Goal: Information Seeking & Learning: Check status

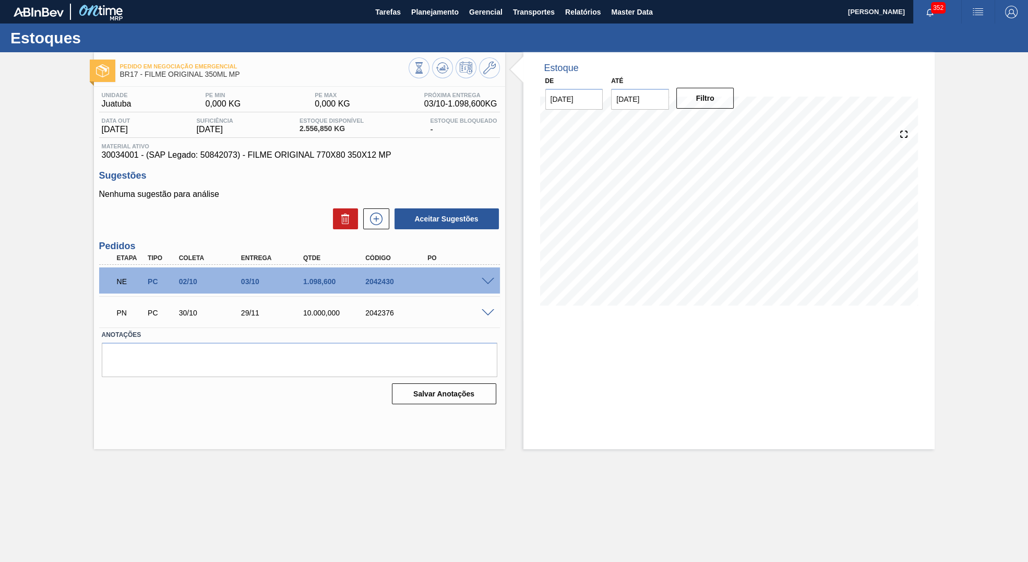
click at [492, 278] on div "NE PC 02/10 03/10 1.098,[PHONE_NUMBER]" at bounding box center [299, 280] width 401 height 26
click at [493, 286] on span at bounding box center [488, 282] width 13 height 8
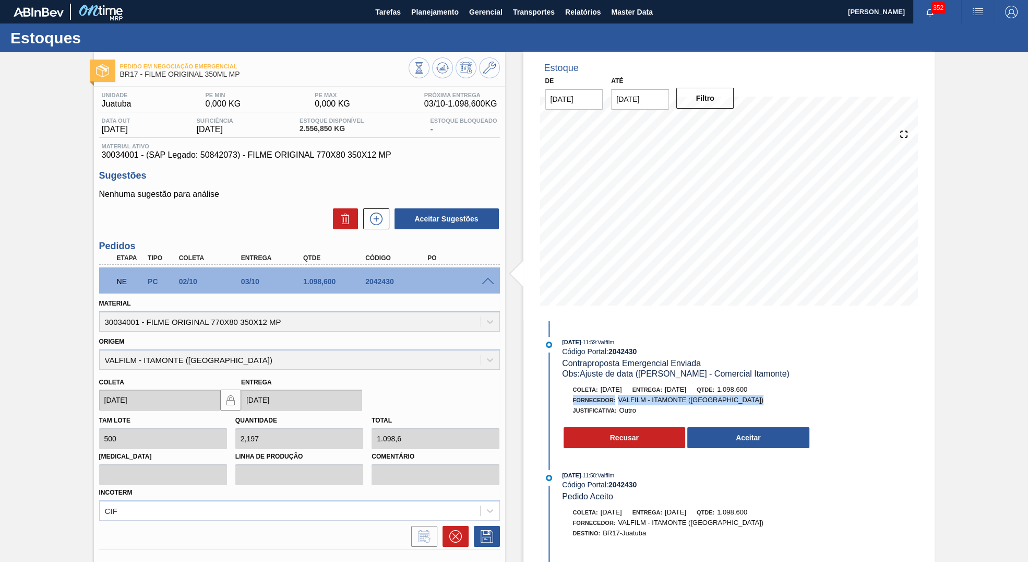
drag, startPoint x: 739, startPoint y: 398, endPoint x: 778, endPoint y: 393, distance: 39.6
click at [778, 393] on div "Coleta: [DATE] Entrega: [DATE] Qtde: 1.098,600 Fornecedor: VALFILM - [GEOGRAPHI…" at bounding box center [687, 399] width 248 height 31
click at [752, 400] on div "Fornecedor: VALFILM - [GEOGRAPHIC_DATA] ([GEOGRAPHIC_DATA])" at bounding box center [687, 400] width 248 height 10
click at [748, 392] on span "1.098,600" at bounding box center [732, 389] width 30 height 8
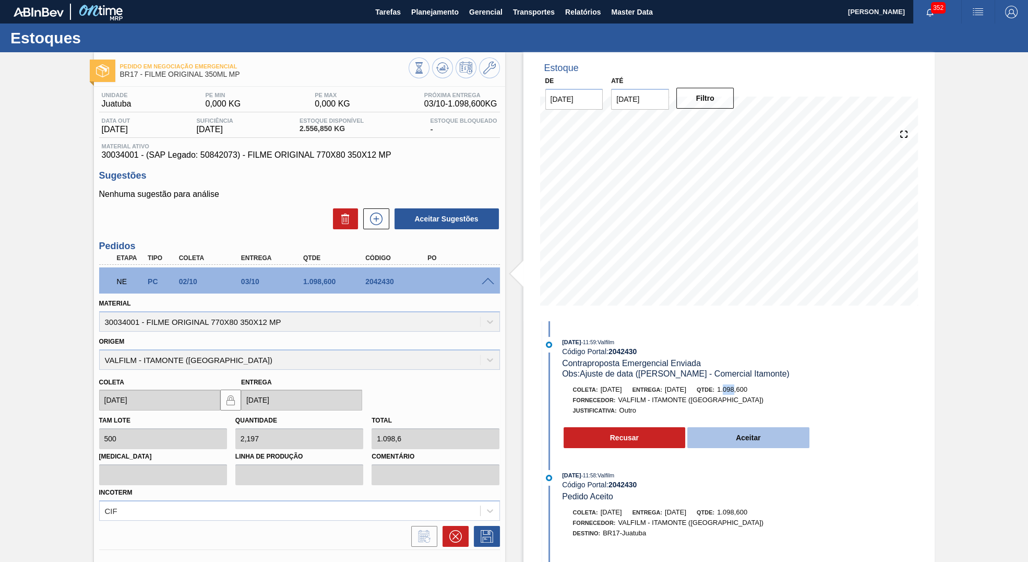
click at [750, 434] on button "Aceitar" at bounding box center [749, 437] width 122 height 21
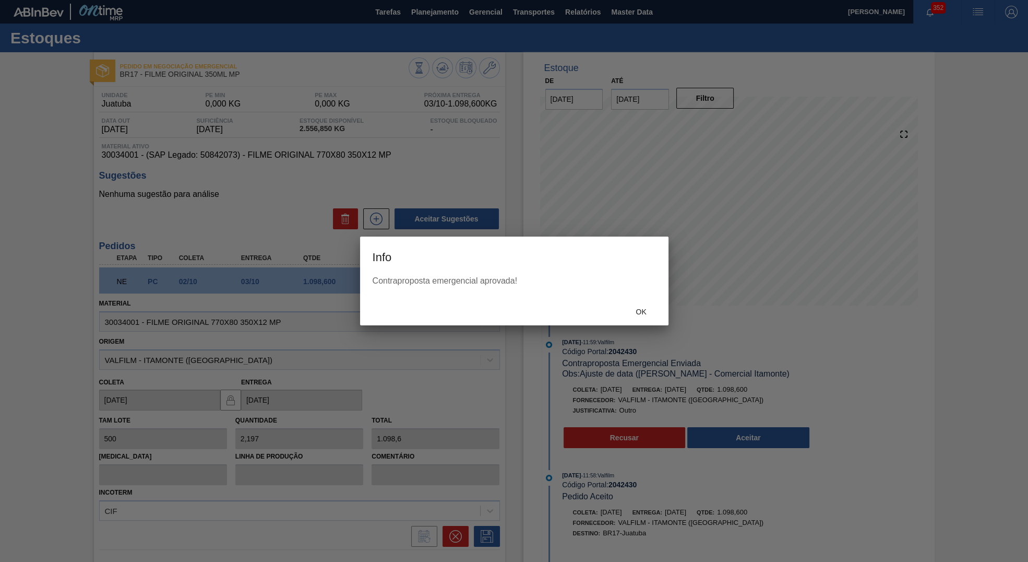
click at [632, 301] on div "Ok" at bounding box center [514, 311] width 309 height 27
click at [640, 304] on div "Ok" at bounding box center [642, 311] width 46 height 19
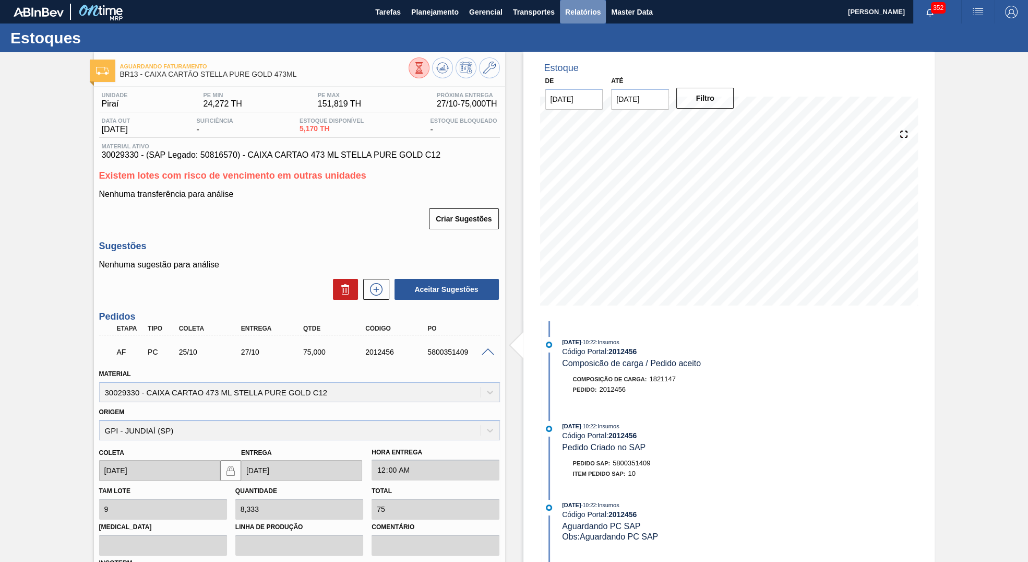
click at [595, 14] on span "Relatórios" at bounding box center [582, 12] width 35 height 13
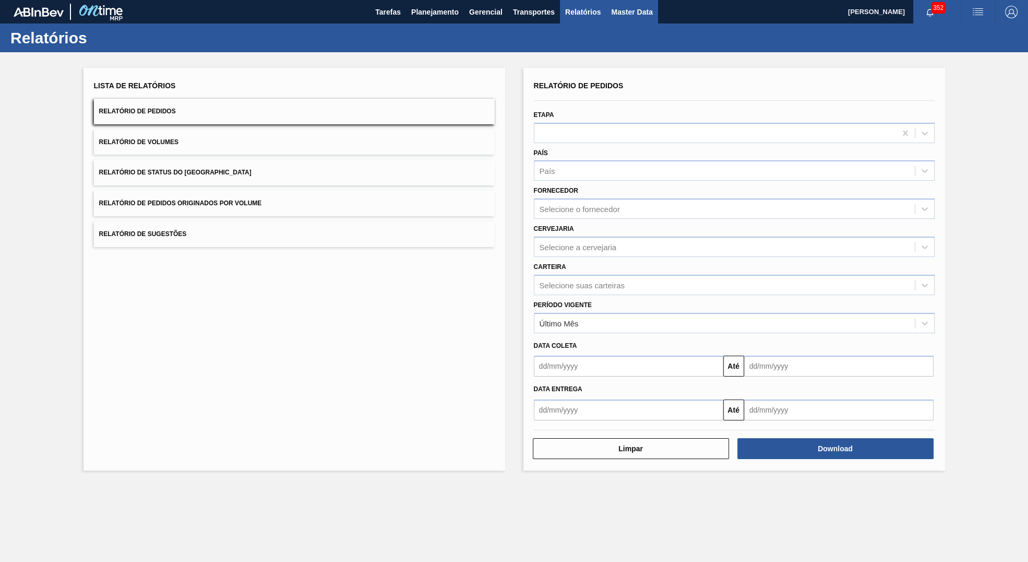
click at [624, 14] on span "Master Data" at bounding box center [631, 12] width 41 height 13
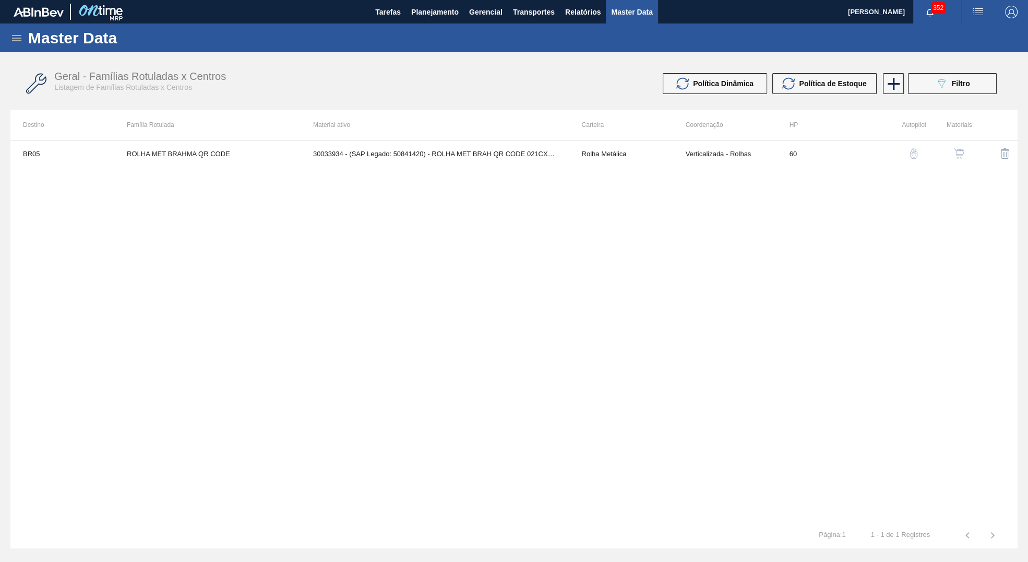
click at [17, 44] on icon at bounding box center [16, 38] width 13 height 13
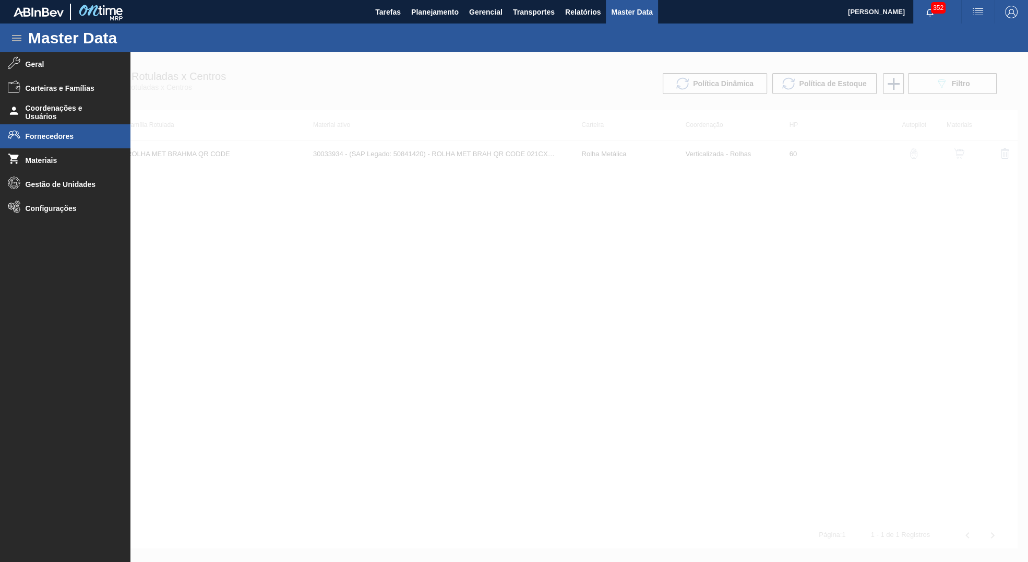
click at [50, 135] on span "Fornecedores" at bounding box center [69, 136] width 86 height 8
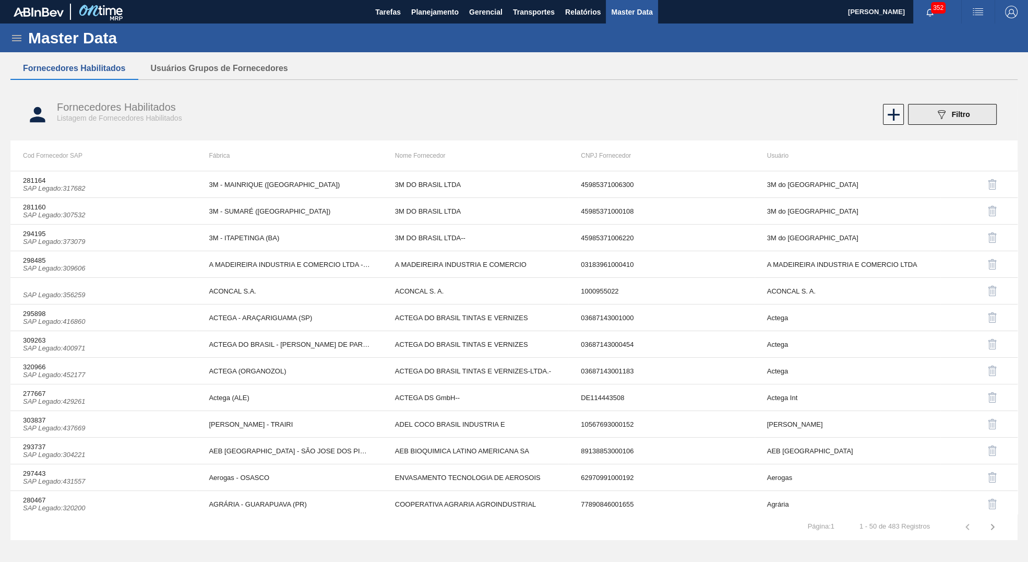
click at [938, 114] on icon "089F7B8B-B2A5-4AFE-B5C0-19BA573D28AC" at bounding box center [942, 114] width 13 height 13
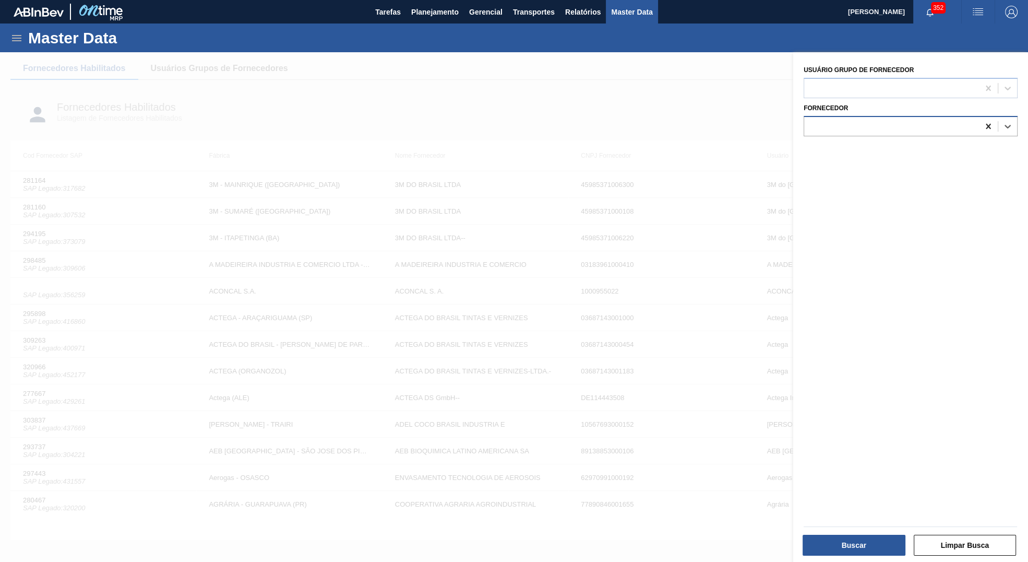
click at [979, 125] on div at bounding box center [988, 126] width 19 height 19
paste input "304725"
type input "304725"
click at [877, 154] on div "281180 (SAP Legado: 304725) - VALFILM MG INDUSTRIA EMBALAGENS" at bounding box center [911, 152] width 214 height 19
click at [830, 549] on button "Buscar" at bounding box center [854, 545] width 103 height 21
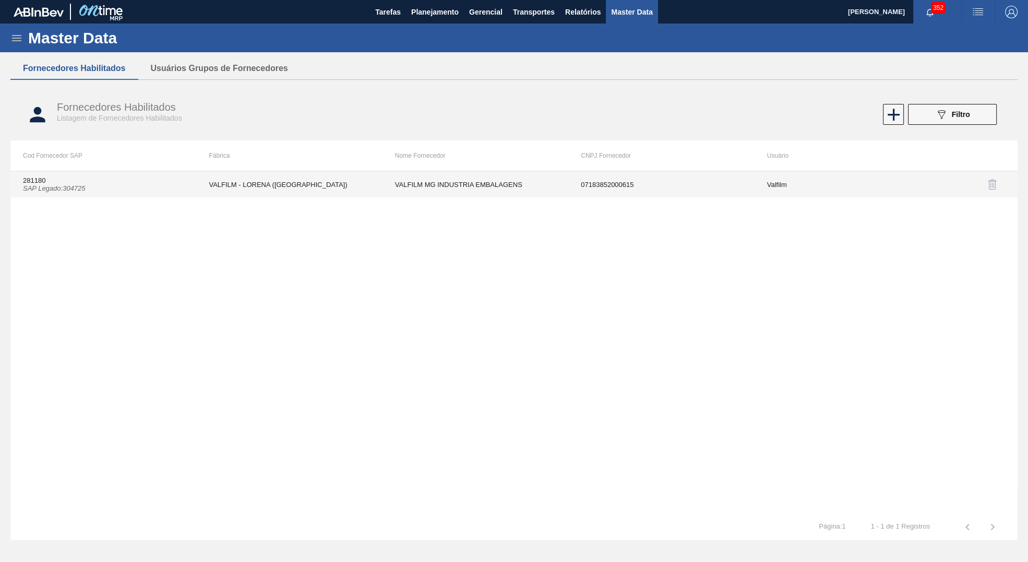
click at [509, 194] on td "VALFILM MG INDUSTRIA EMBALAGENS" at bounding box center [476, 184] width 186 height 26
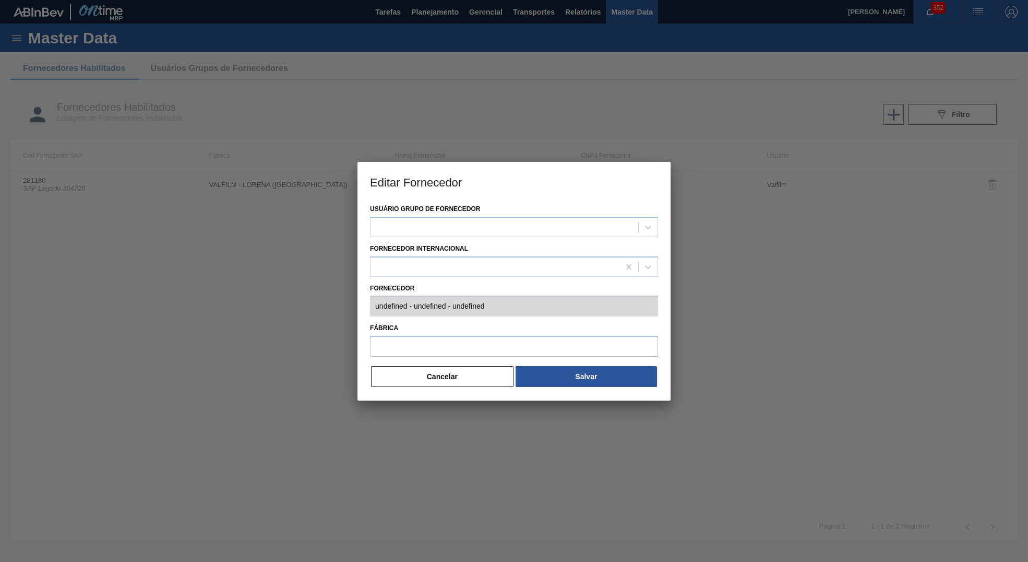
type input "281180 (SAP Legado: 304725) - VALFILM MG INDUSTRIA EMBALAGENS - 07183852000615"
type input "VALFILM - LORENA (SP)"
click at [1028, 372] on div at bounding box center [514, 281] width 1028 height 562
click at [409, 374] on button "Cancelar" at bounding box center [442, 376] width 143 height 21
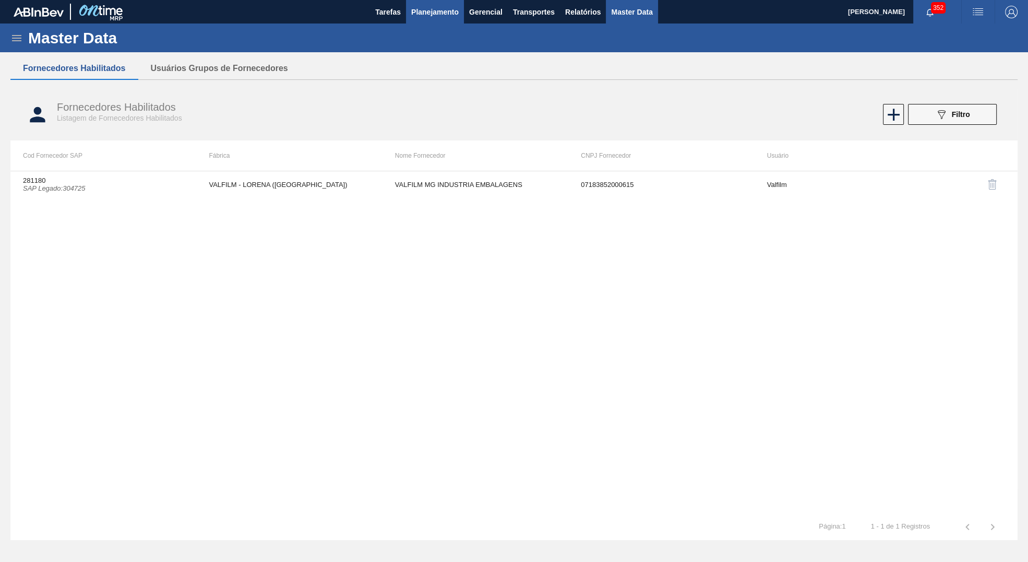
click at [440, 19] on button "Planejamento" at bounding box center [435, 11] width 58 height 23
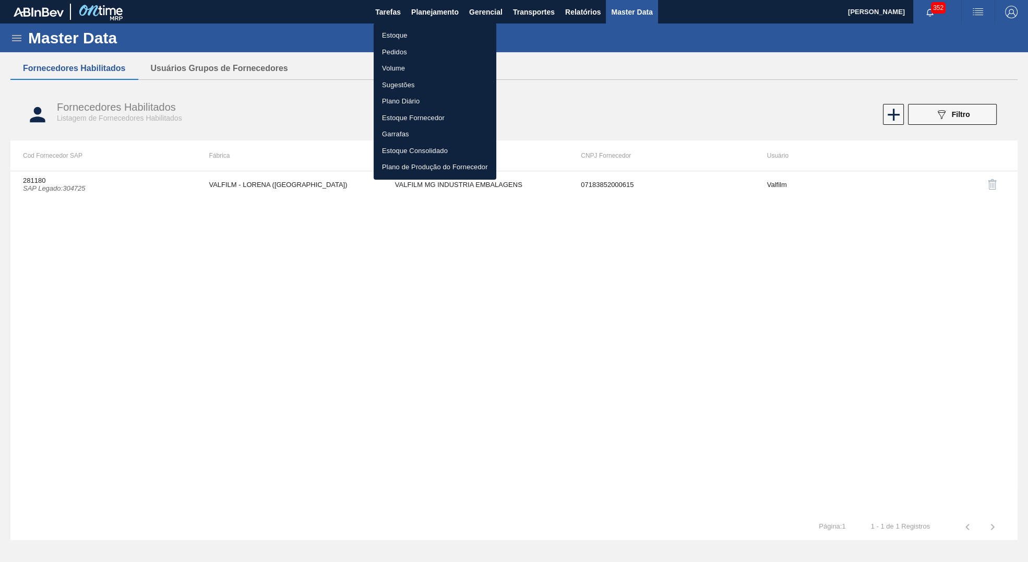
click at [415, 29] on li "Estoque" at bounding box center [435, 35] width 123 height 17
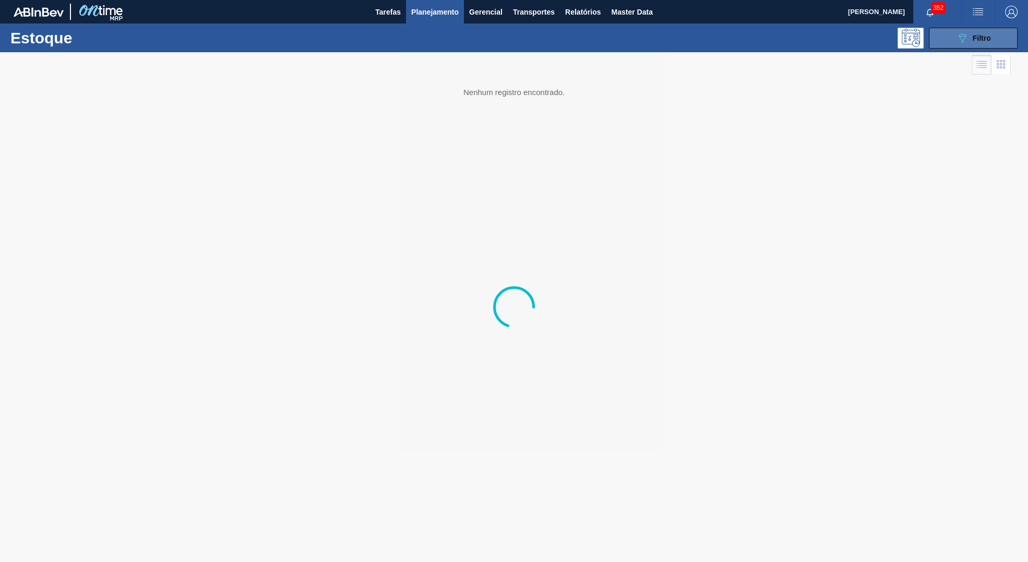
click at [1005, 44] on button "089F7B8B-B2A5-4AFE-B5C0-19BA573D28AC Filtro" at bounding box center [973, 38] width 89 height 21
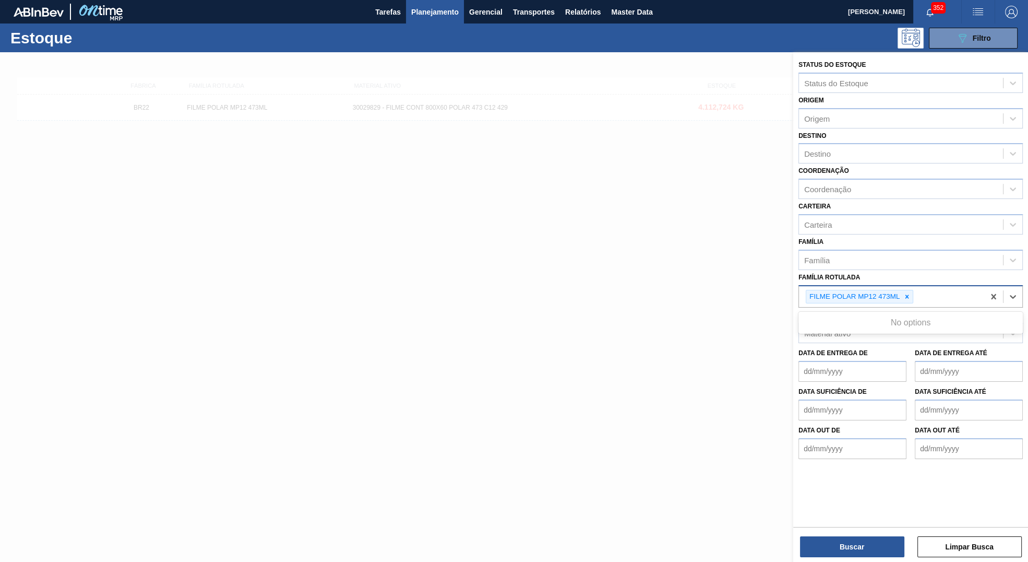
click at [910, 286] on div "FILME POLAR MP12 473ML" at bounding box center [891, 296] width 185 height 21
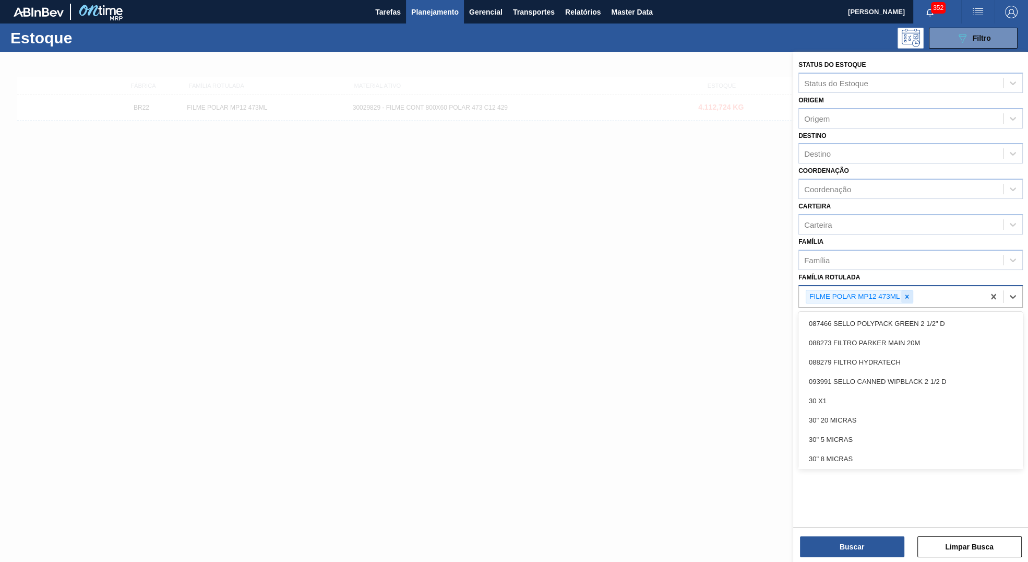
click at [905, 293] on icon at bounding box center [907, 296] width 7 height 7
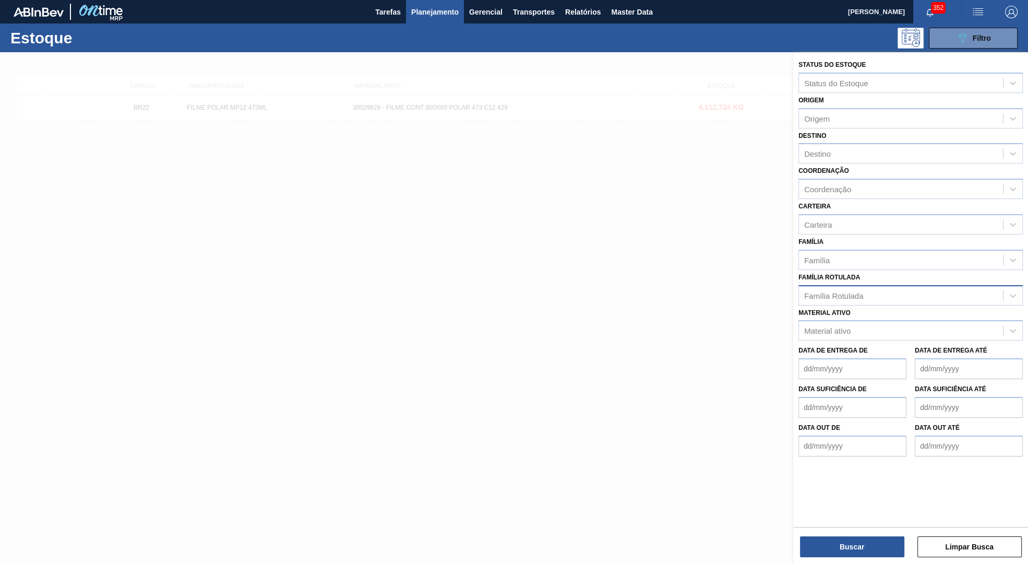
drag, startPoint x: 56, startPoint y: 325, endPoint x: 120, endPoint y: 369, distance: 77.6
click at [61, 325] on div at bounding box center [514, 333] width 1028 height 562
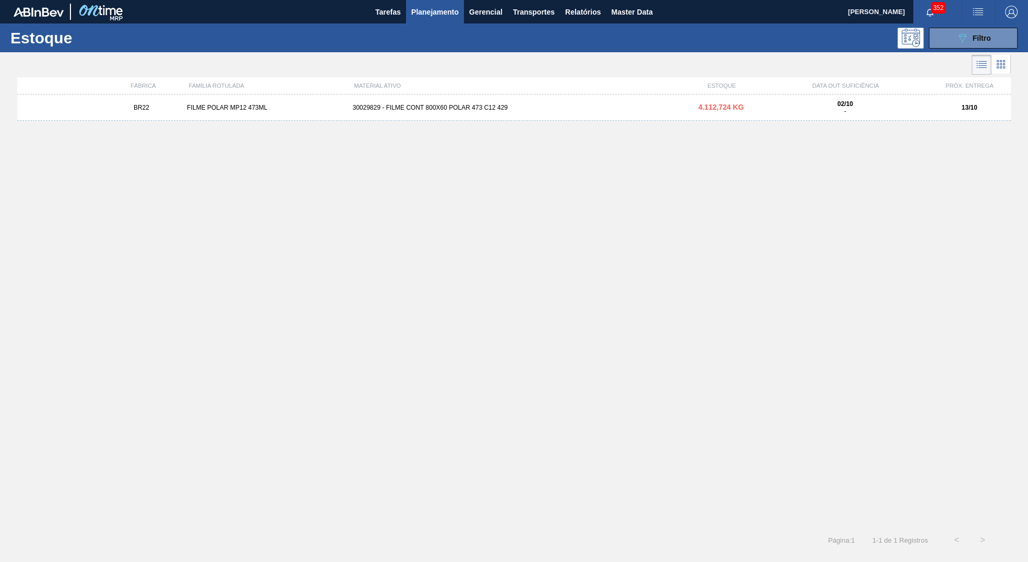
click at [925, 108] on div "02/10 -" at bounding box center [845, 107] width 165 height 15
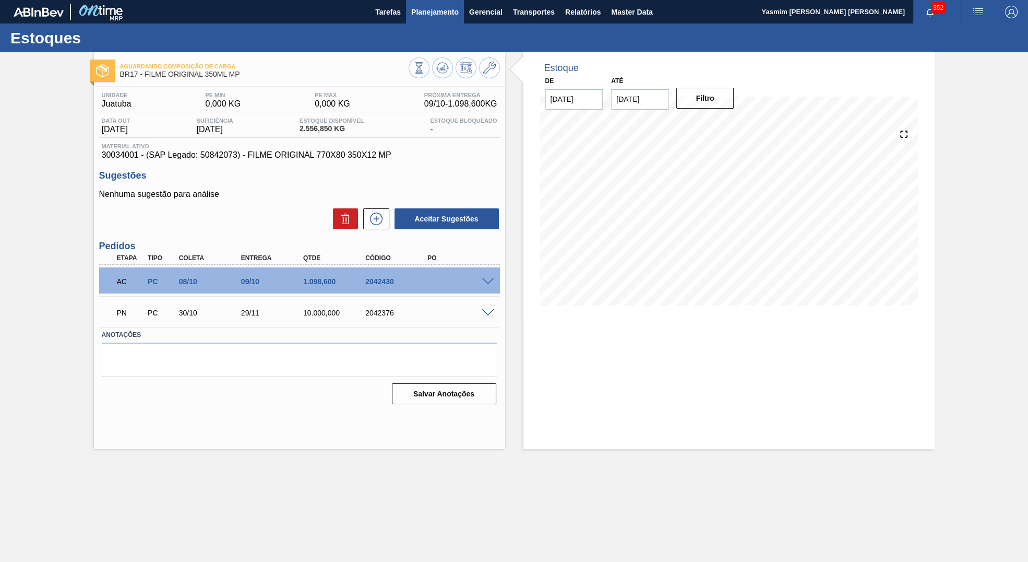
click at [440, 19] on button "Planejamento" at bounding box center [435, 11] width 58 height 23
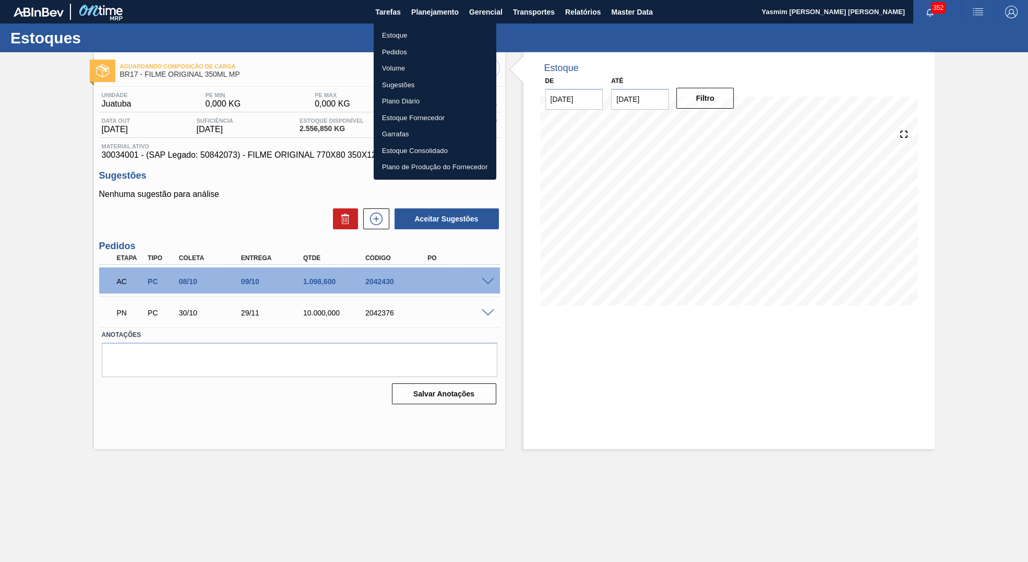
click at [422, 37] on li "Estoque" at bounding box center [435, 35] width 123 height 17
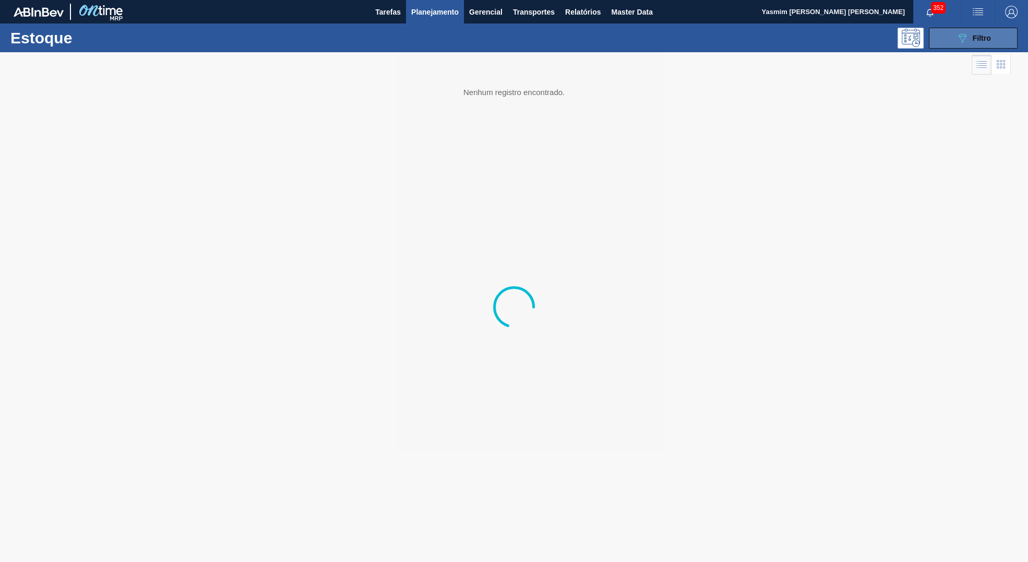
click at [976, 33] on div "089F7B8B-B2A5-4AFE-B5C0-19BA573D28AC Filtro" at bounding box center [973, 38] width 35 height 13
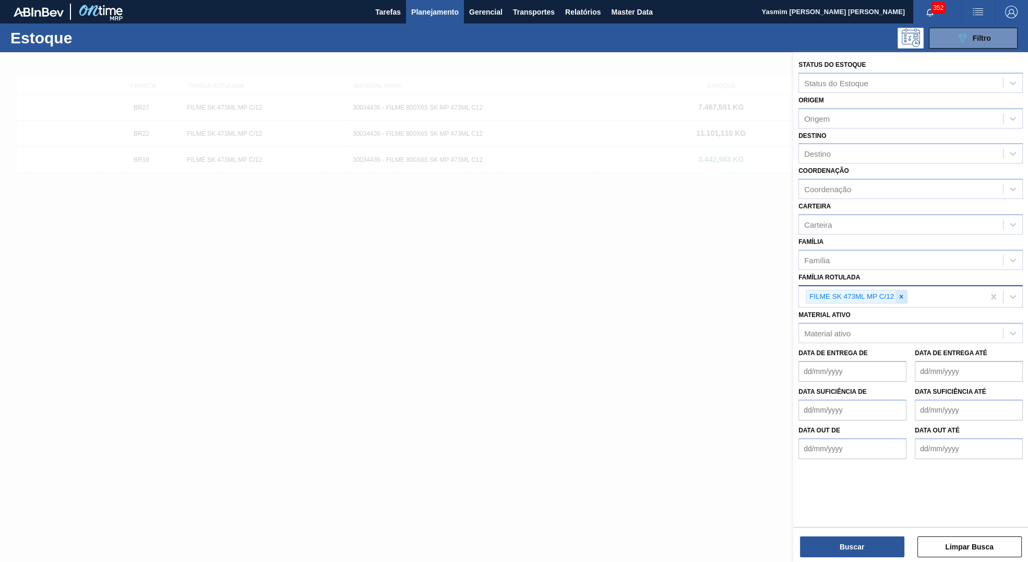
click at [903, 300] on div at bounding box center [901, 296] width 11 height 13
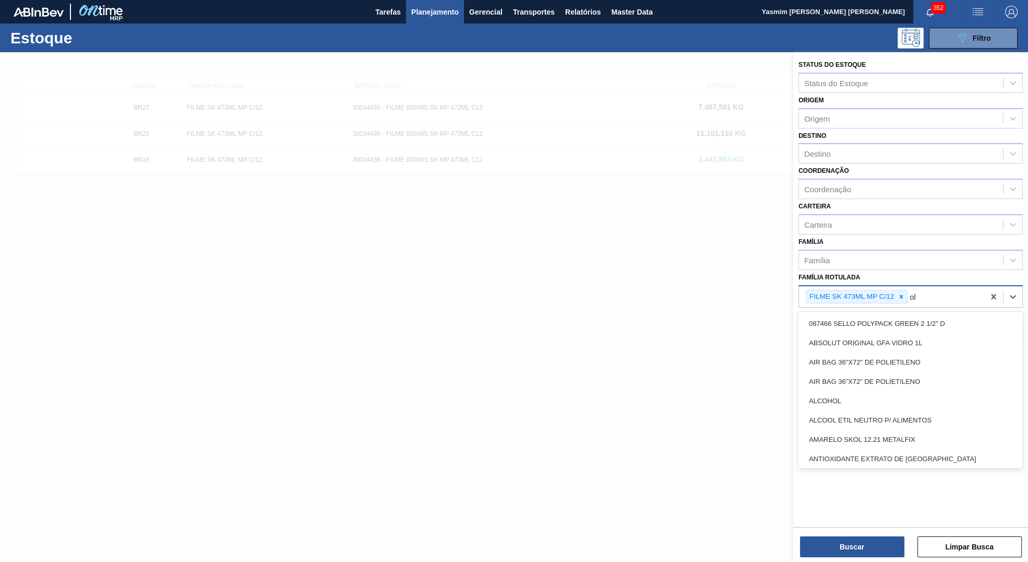
type Rotulada "o"
type Rotulada "polar"
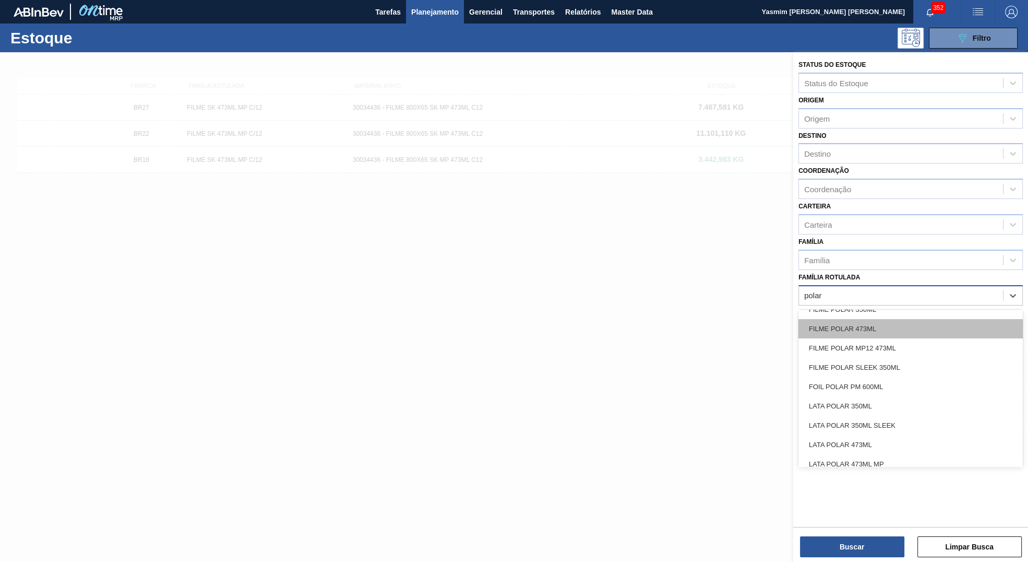
scroll to position [168, 0]
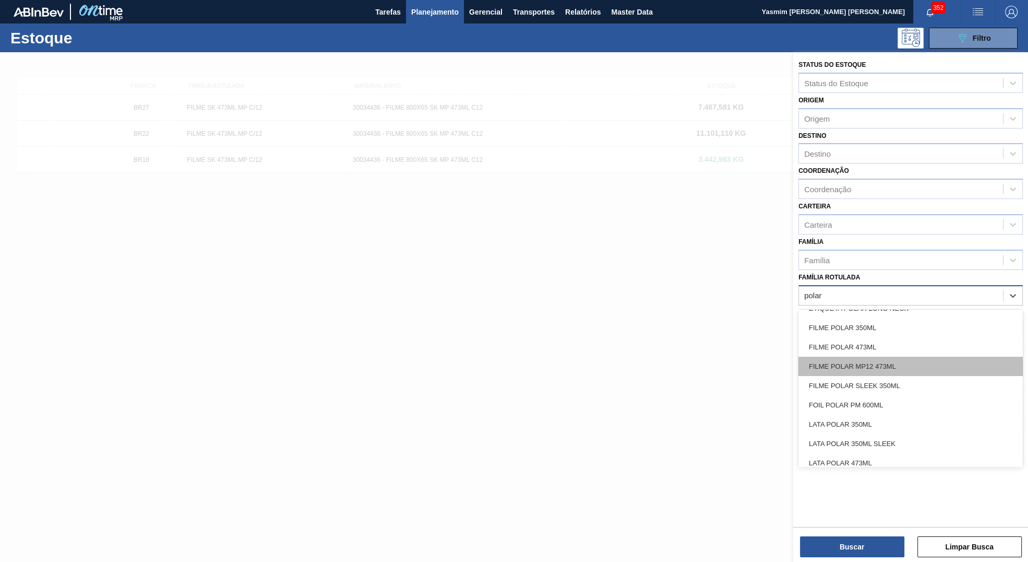
click at [901, 363] on div "FILME POLAR MP12 473ML" at bounding box center [911, 366] width 224 height 19
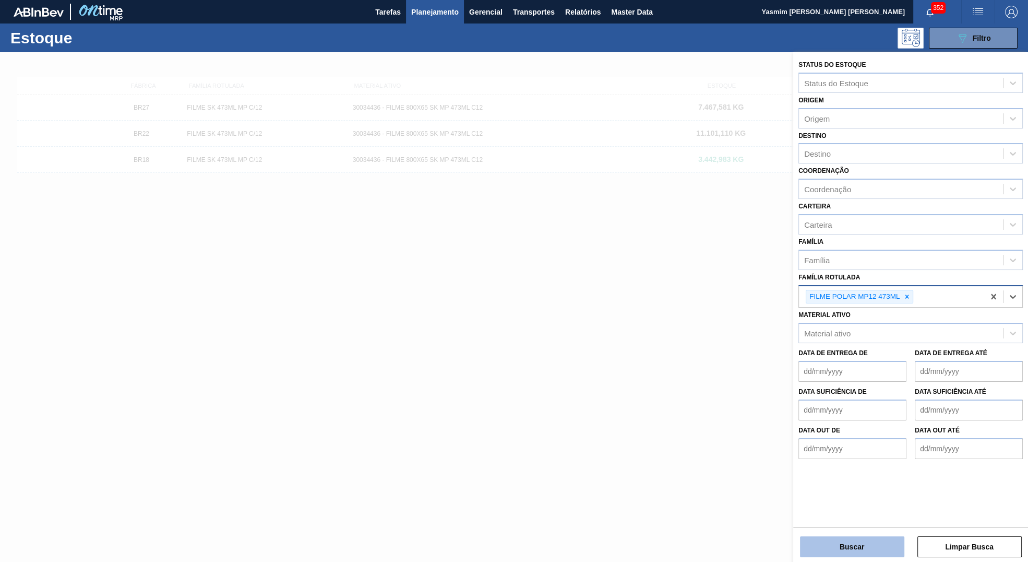
click at [831, 540] on button "Buscar" at bounding box center [852, 546] width 104 height 21
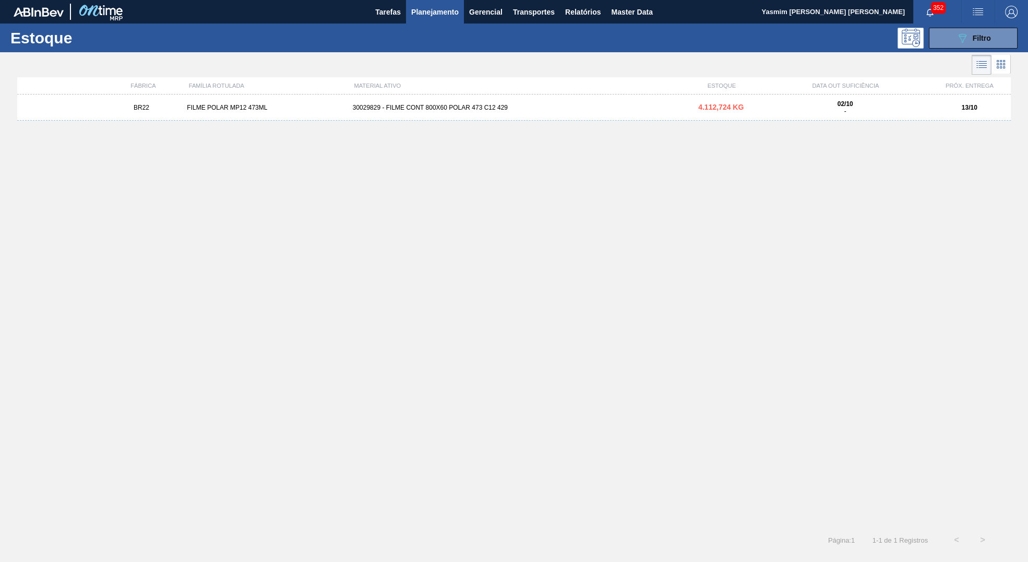
click at [555, 120] on div "BR22 FILME POLAR MP12 473ML 30029829 - FILME CONT 800X60 POLAR 473 C12 429 4.11…" at bounding box center [514, 107] width 994 height 26
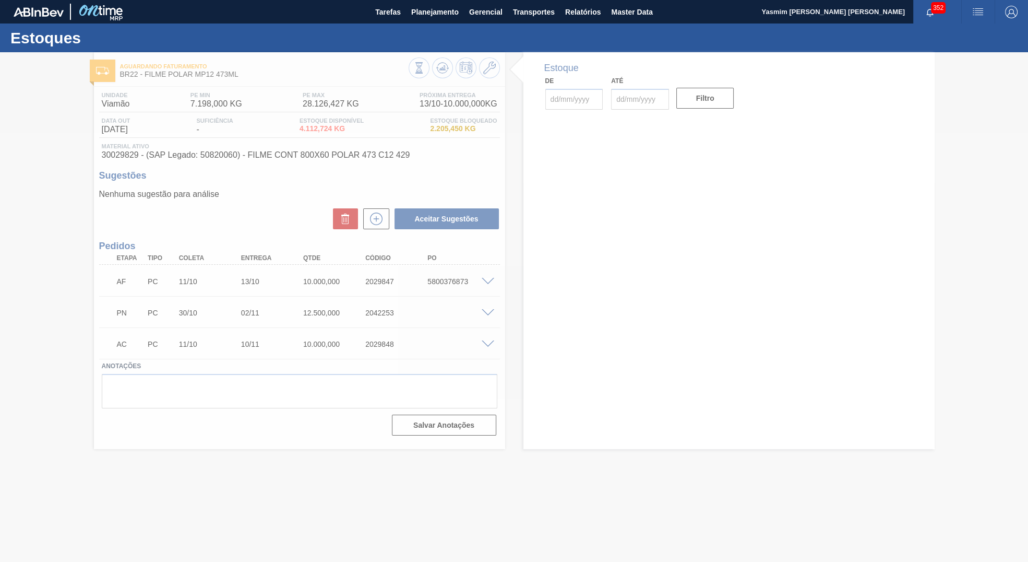
type input "[DATE]"
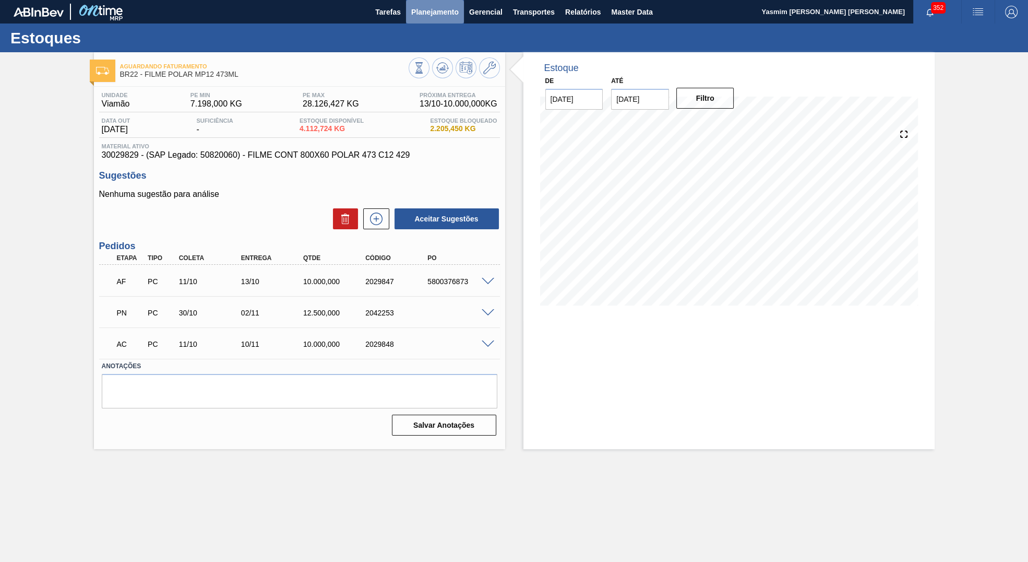
click at [427, 20] on button "Planejamento" at bounding box center [435, 11] width 58 height 23
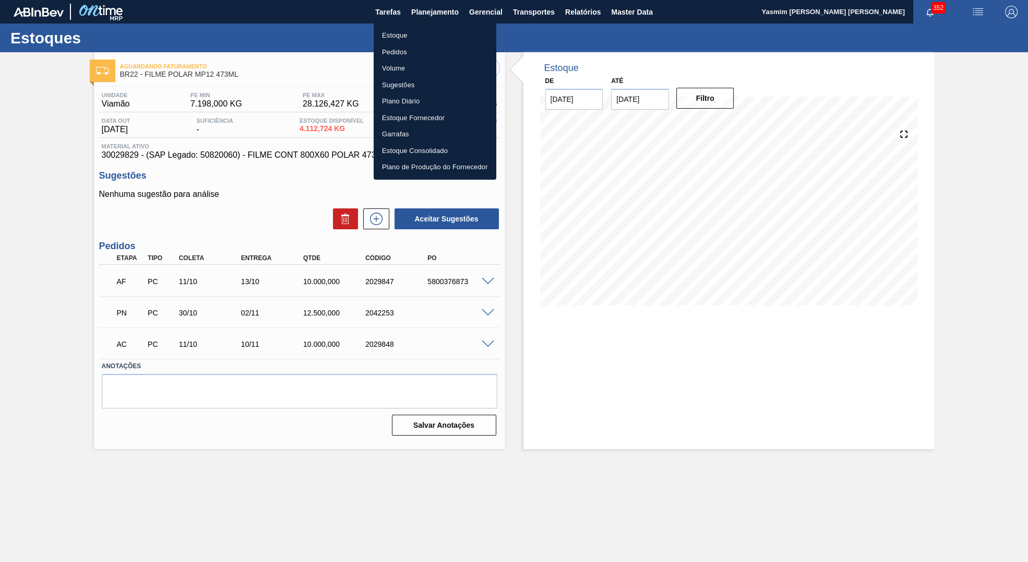
click at [411, 37] on li "Estoque" at bounding box center [435, 35] width 123 height 17
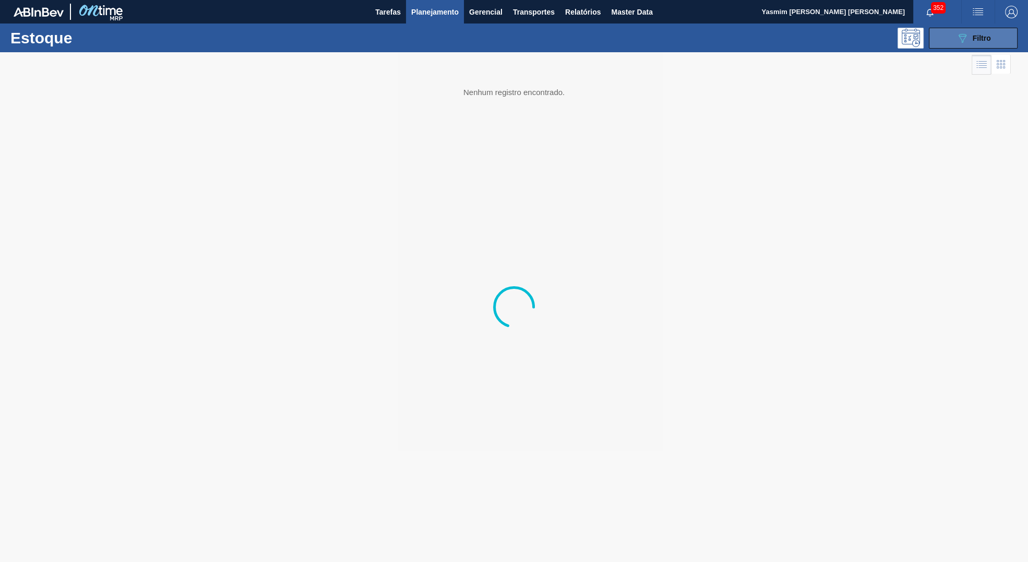
click at [979, 38] on span "Filtro" at bounding box center [982, 38] width 18 height 8
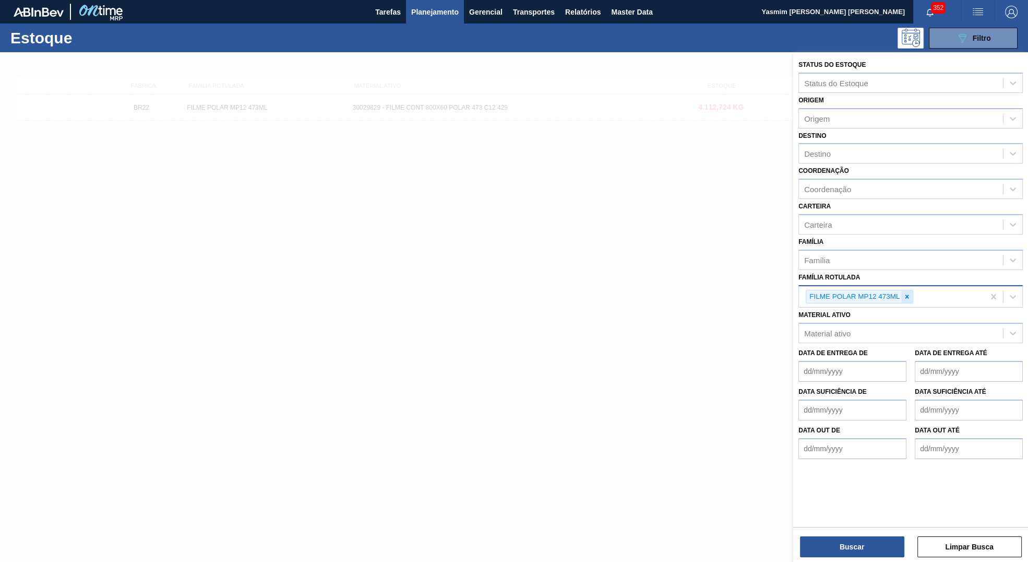
click at [906, 298] on div at bounding box center [907, 296] width 11 height 13
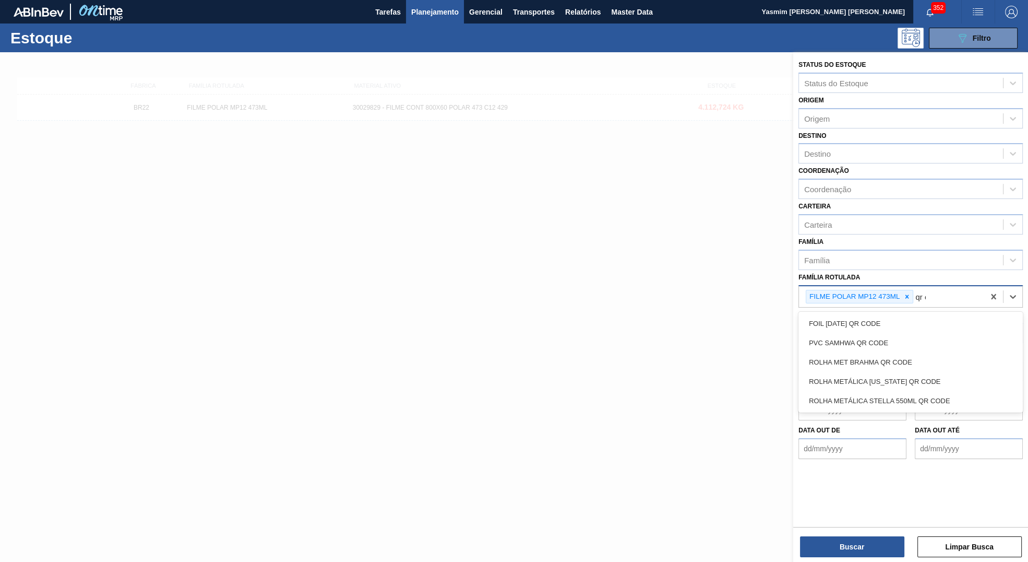
type Rotulada "qr co"
click at [896, 362] on div "ROLHA MET BRAHMA QR CODE" at bounding box center [911, 361] width 224 height 19
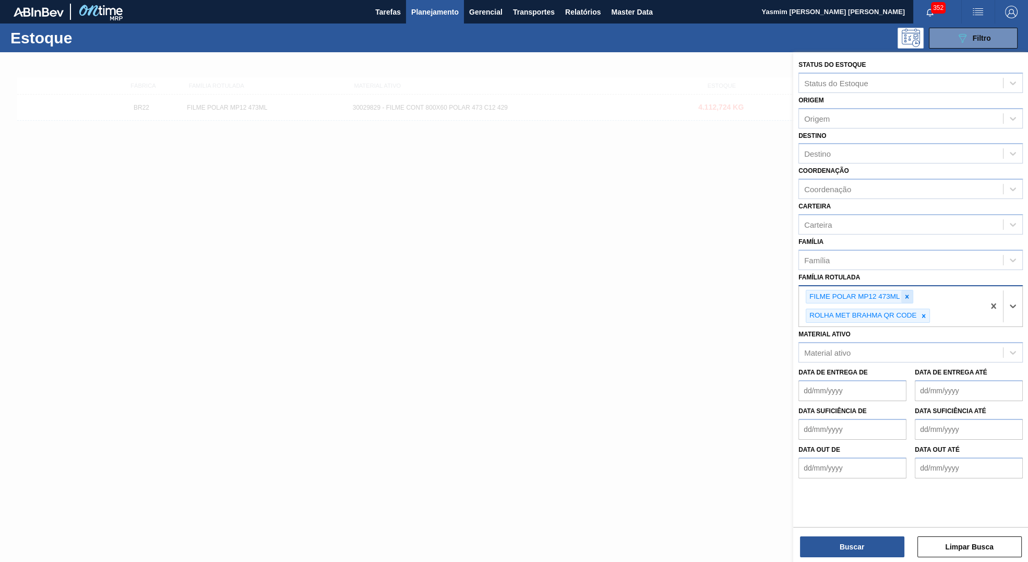
click at [908, 294] on icon at bounding box center [908, 296] width 4 height 4
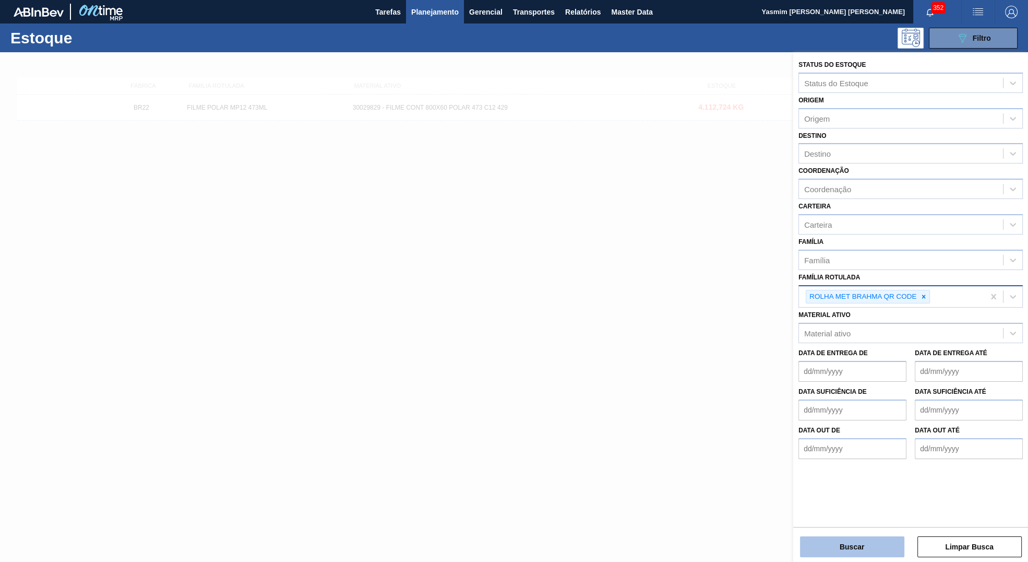
click at [884, 549] on button "Buscar" at bounding box center [852, 546] width 104 height 21
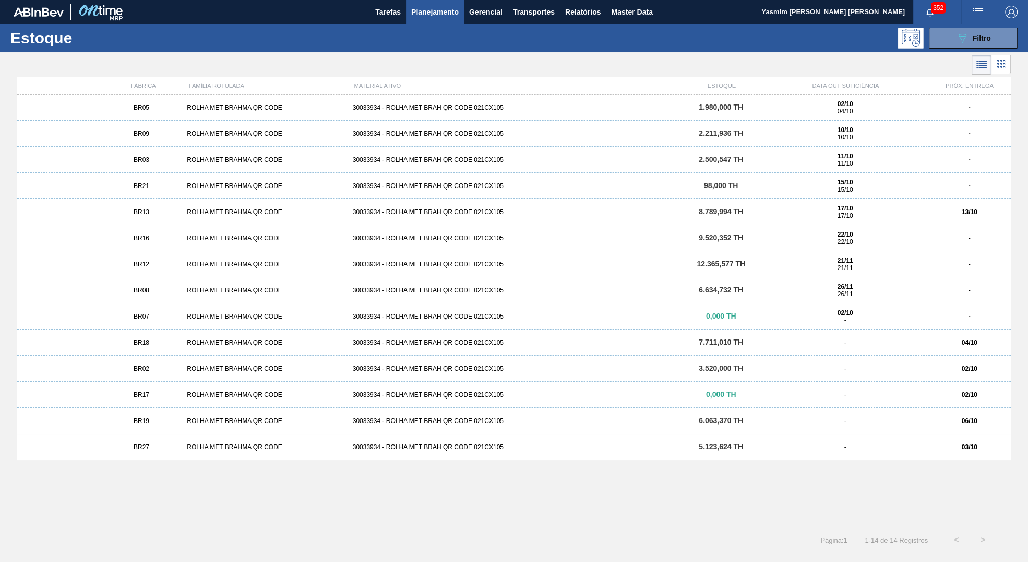
click at [168, 421] on div "BR19" at bounding box center [141, 420] width 83 height 7
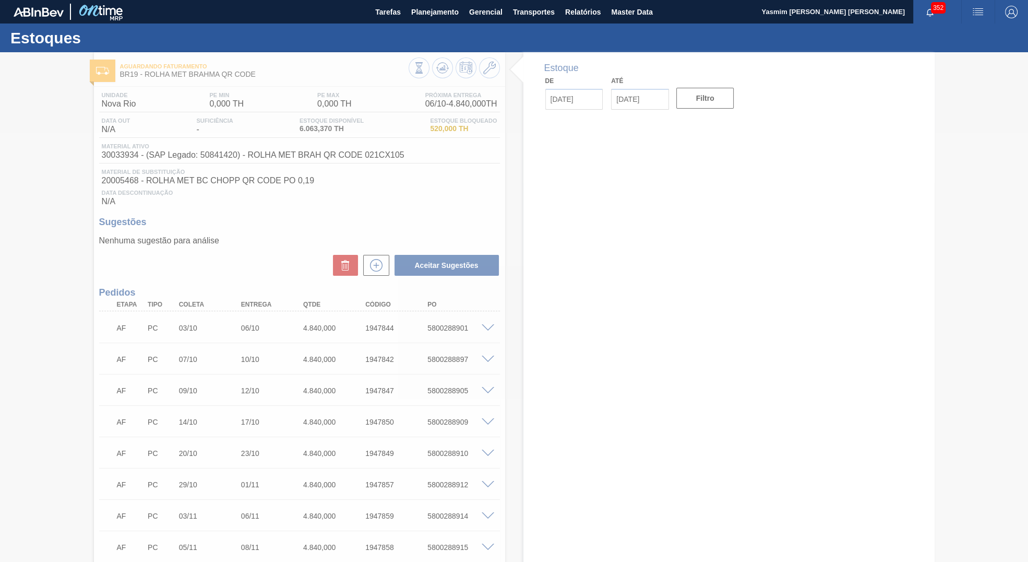
type input "[DATE]"
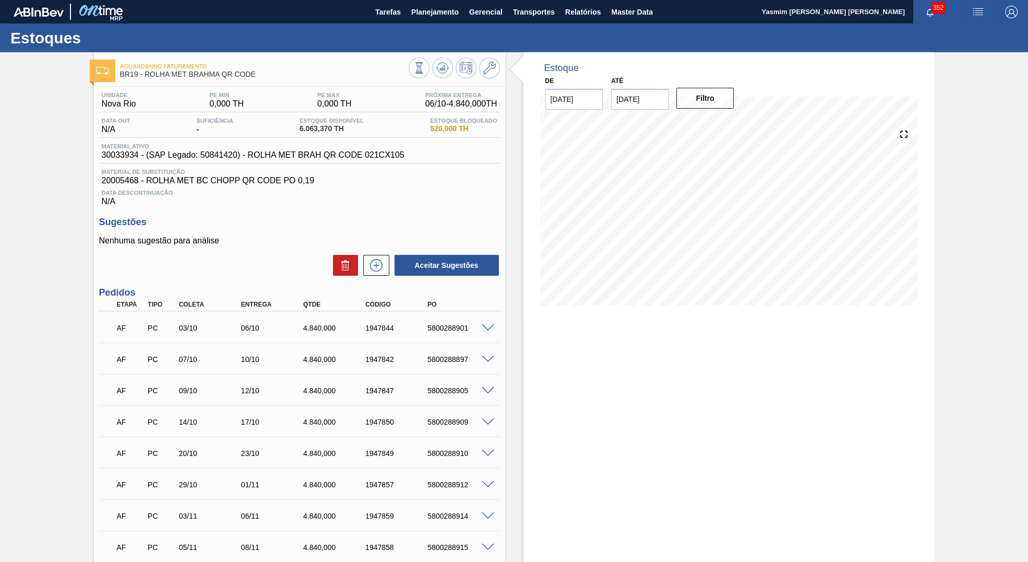
click at [100, 337] on span at bounding box center [106, 326] width 15 height 21
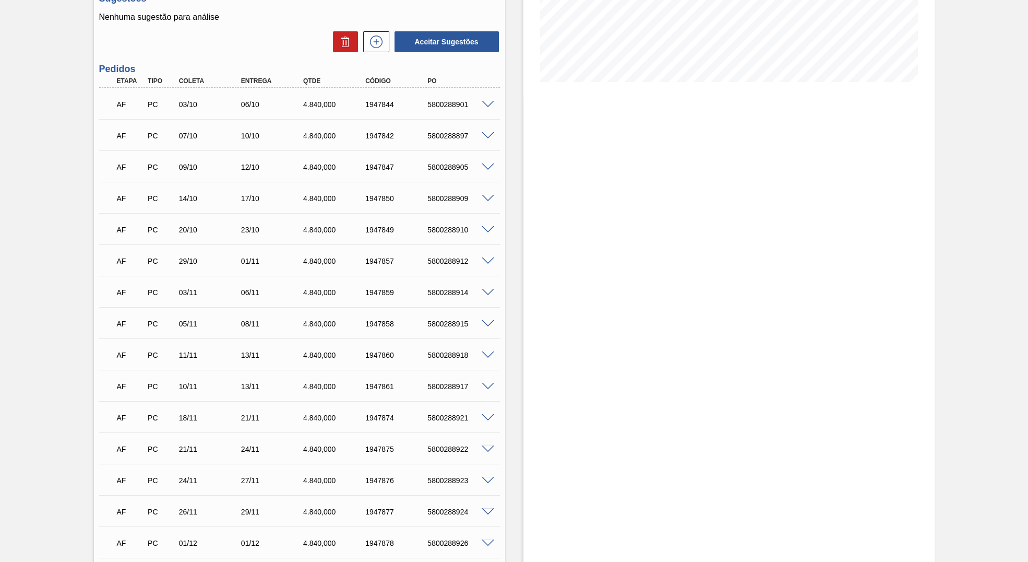
scroll to position [344, 0]
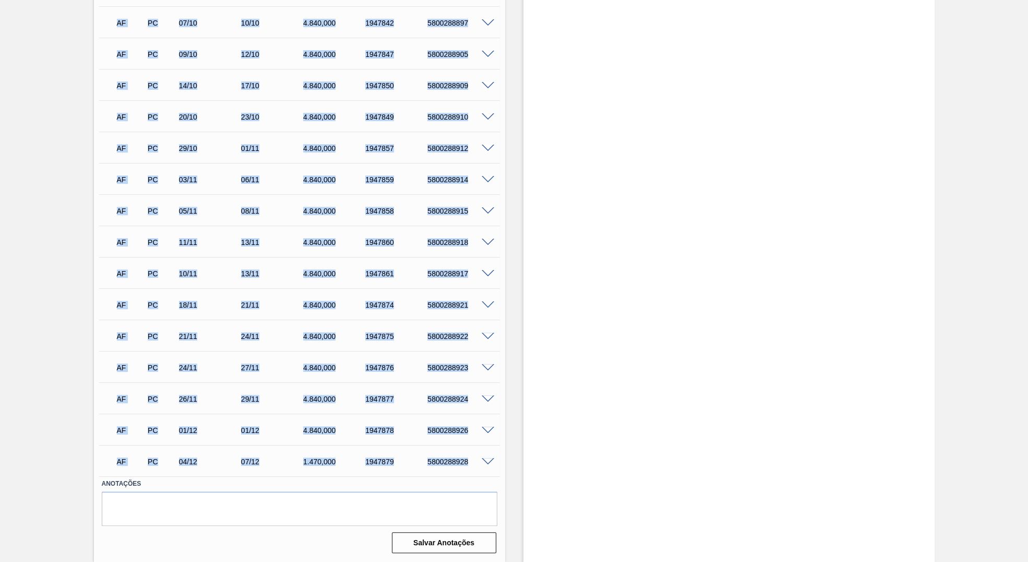
click at [474, 453] on div "AF PC 04/12 07/12 1.470,000 1947879 5800288928" at bounding box center [296, 460] width 373 height 21
copy div "AF PC 03/10 06/10 4.840,000 1947844 5800288901 Material 30033934 - ROLHA MET BR…"
click at [465, 255] on div "AF PC 11/11 13/11 4.840,000 1947860 5800288918 Material 30033934 - ROLHA MET BR…" at bounding box center [299, 241] width 401 height 31
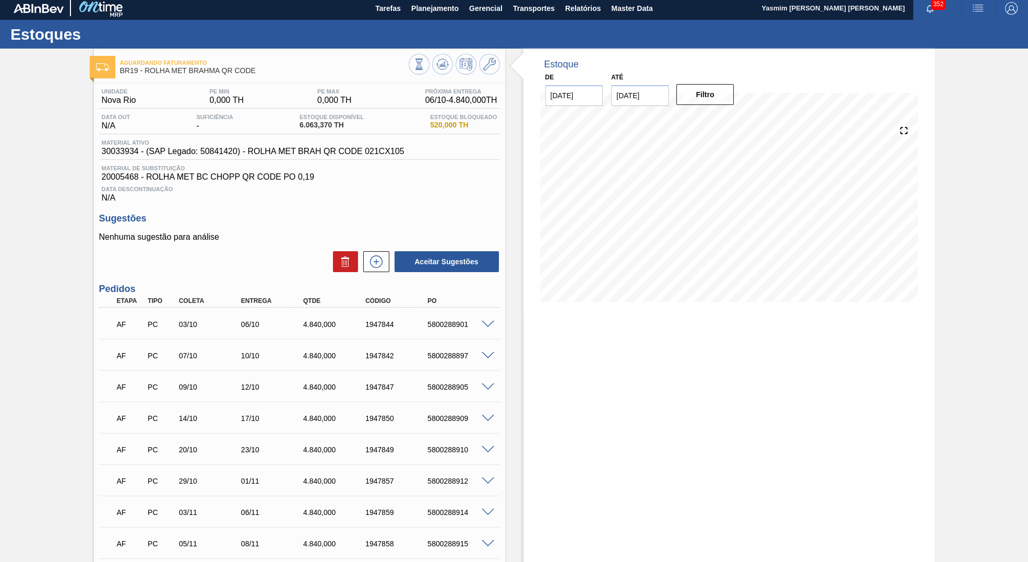
scroll to position [0, 0]
